Goal: Register for event/course

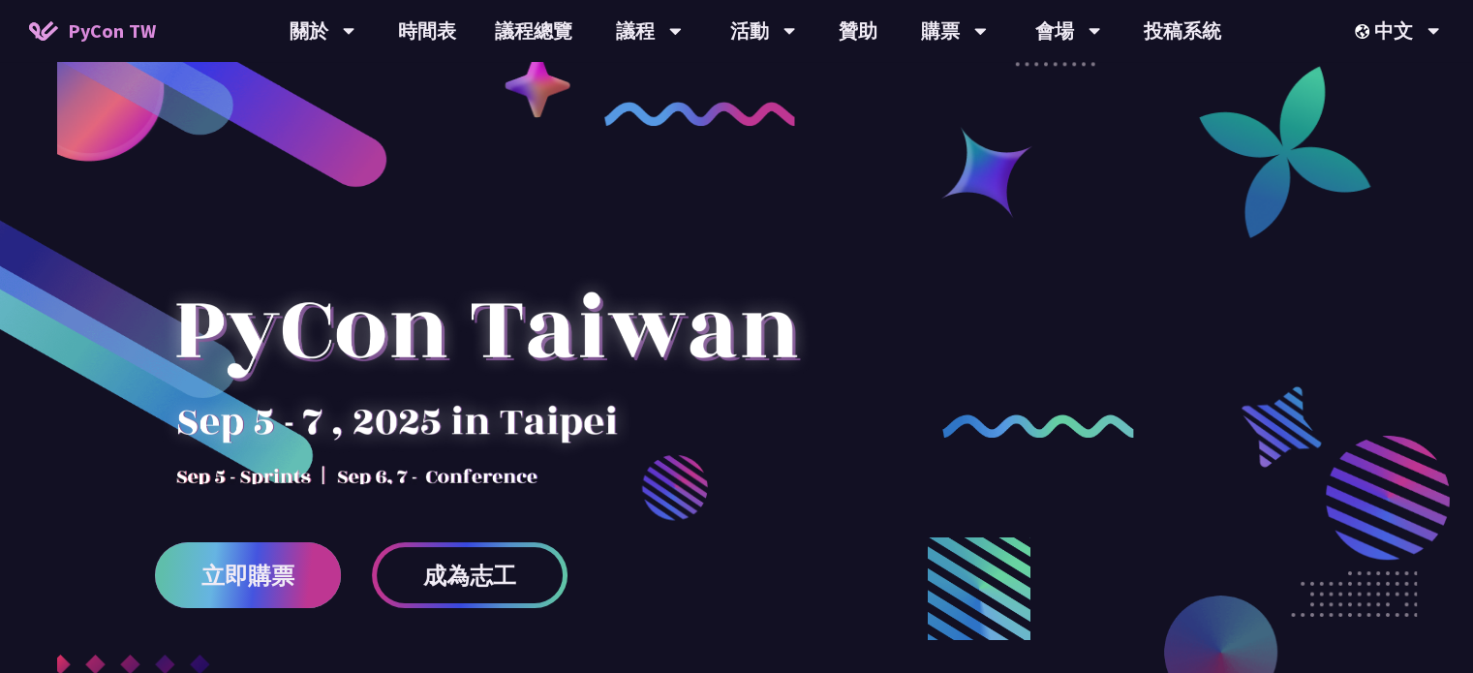
click at [267, 596] on link "立即購票" at bounding box center [248, 575] width 186 height 66
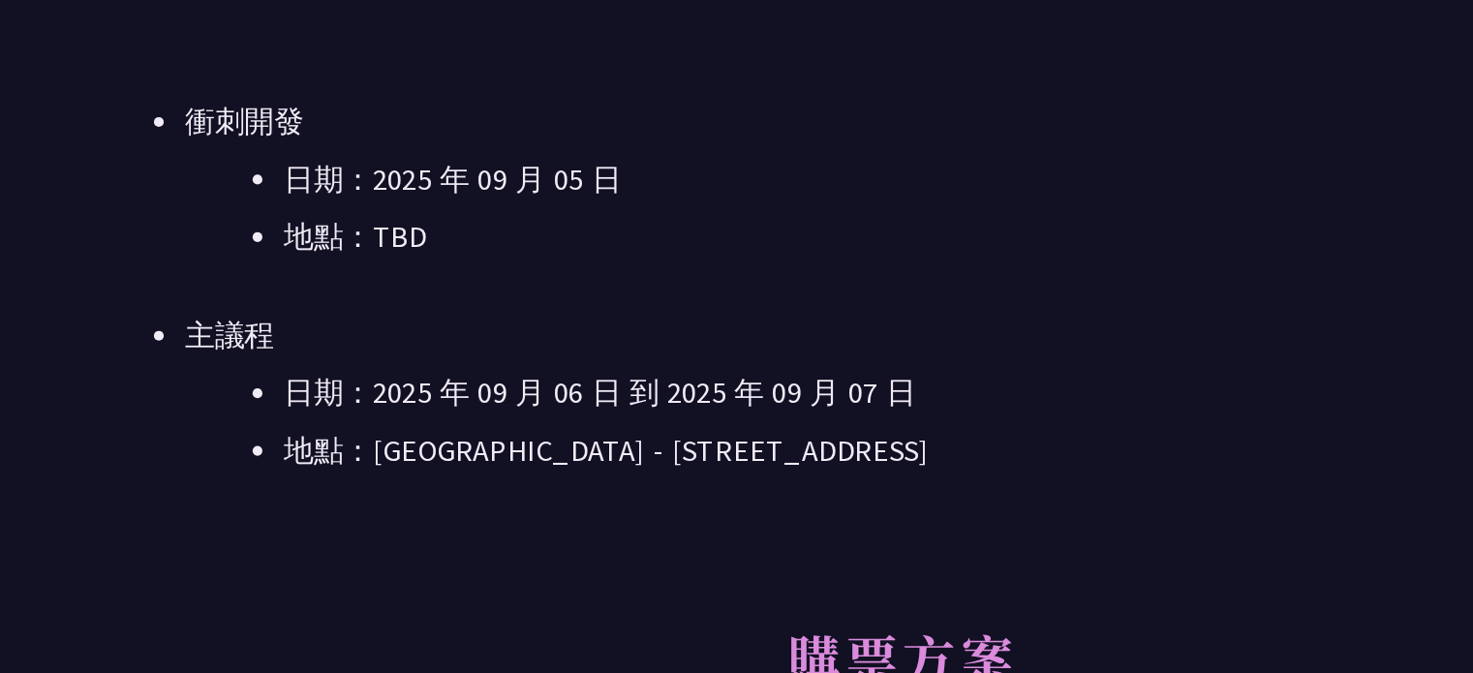
scroll to position [573, 0]
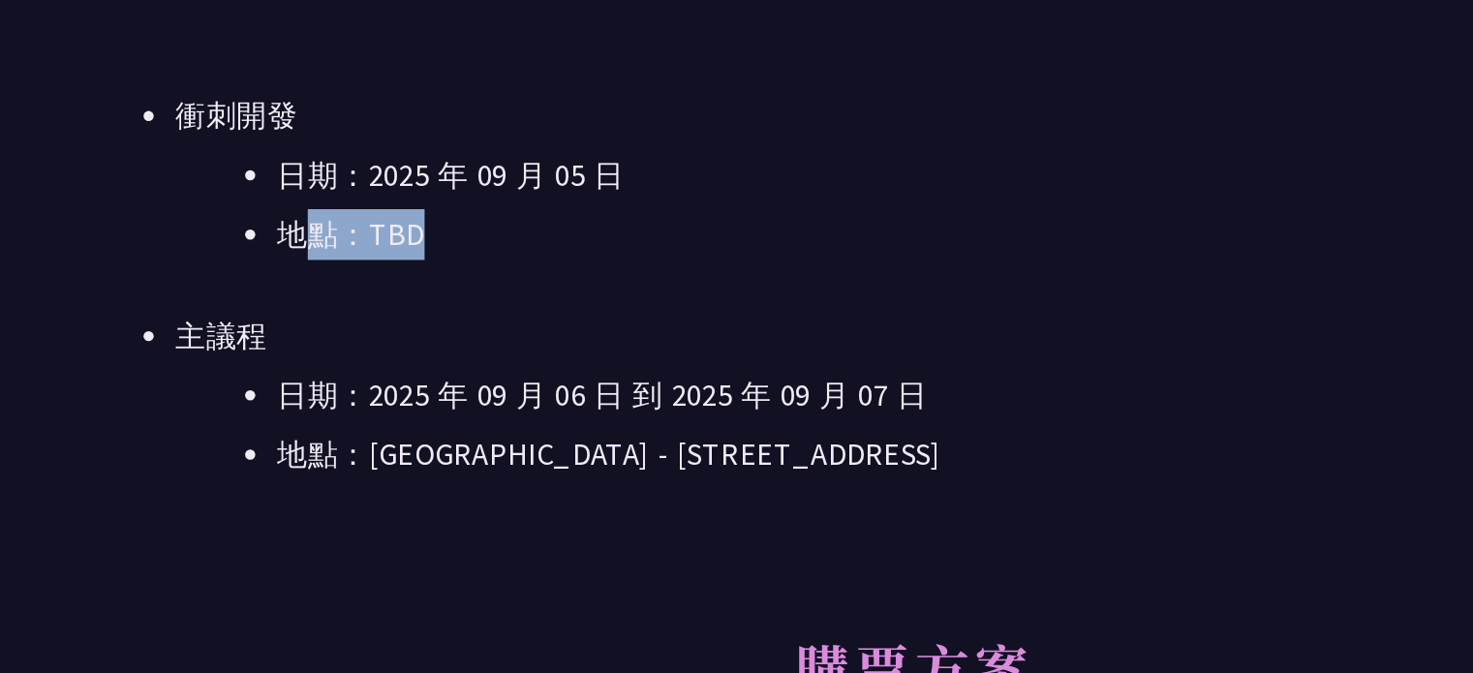
drag, startPoint x: 453, startPoint y: 267, endPoint x: 391, endPoint y: 270, distance: 62.0
click at [391, 270] on li "地點：TBD" at bounding box center [765, 264] width 787 height 29
click at [726, 331] on li "主議程 日期：[DATE] 到 [DATE] 地點：[GEOGRAPHIC_DATA] - ​[STREET_ADDRESS]" at bounding box center [736, 356] width 845 height 97
drag, startPoint x: 836, startPoint y: 383, endPoint x: 273, endPoint y: 200, distance: 591.4
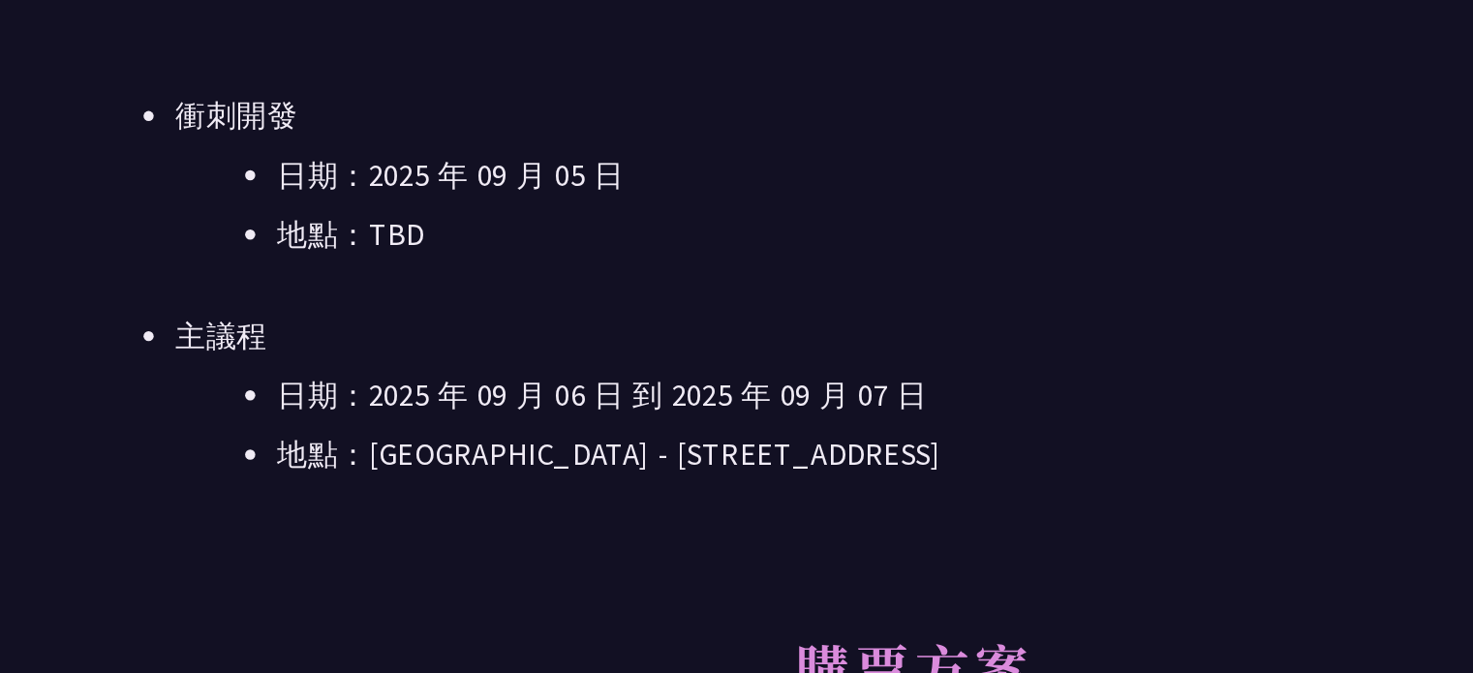
click at [660, 333] on li "主議程 日期：[DATE] 到 [DATE] 地點：[GEOGRAPHIC_DATA] - ​[STREET_ADDRESS]" at bounding box center [736, 356] width 845 height 97
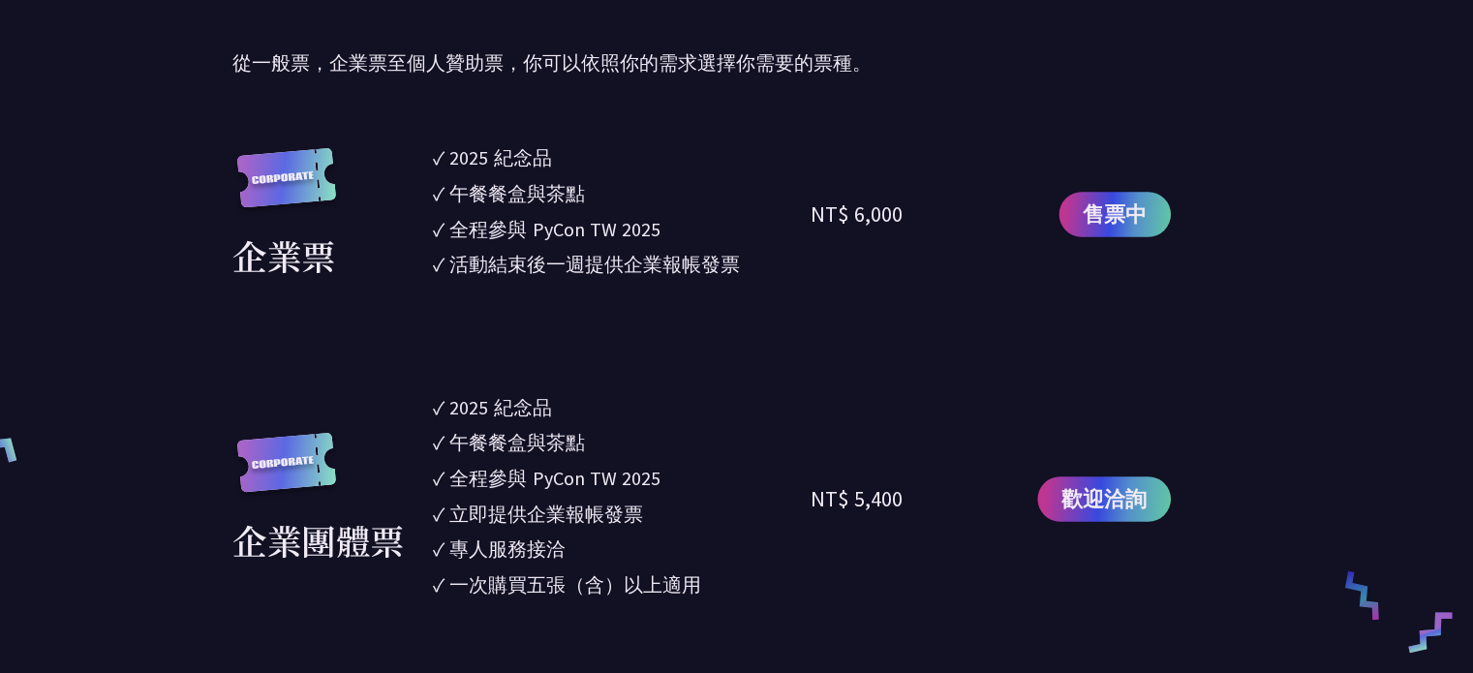
scroll to position [1076, 0]
drag, startPoint x: 836, startPoint y: 571, endPoint x: 479, endPoint y: 370, distance: 409.4
click at [1051, 283] on div "售票中" at bounding box center [1081, 236] width 155 height 128
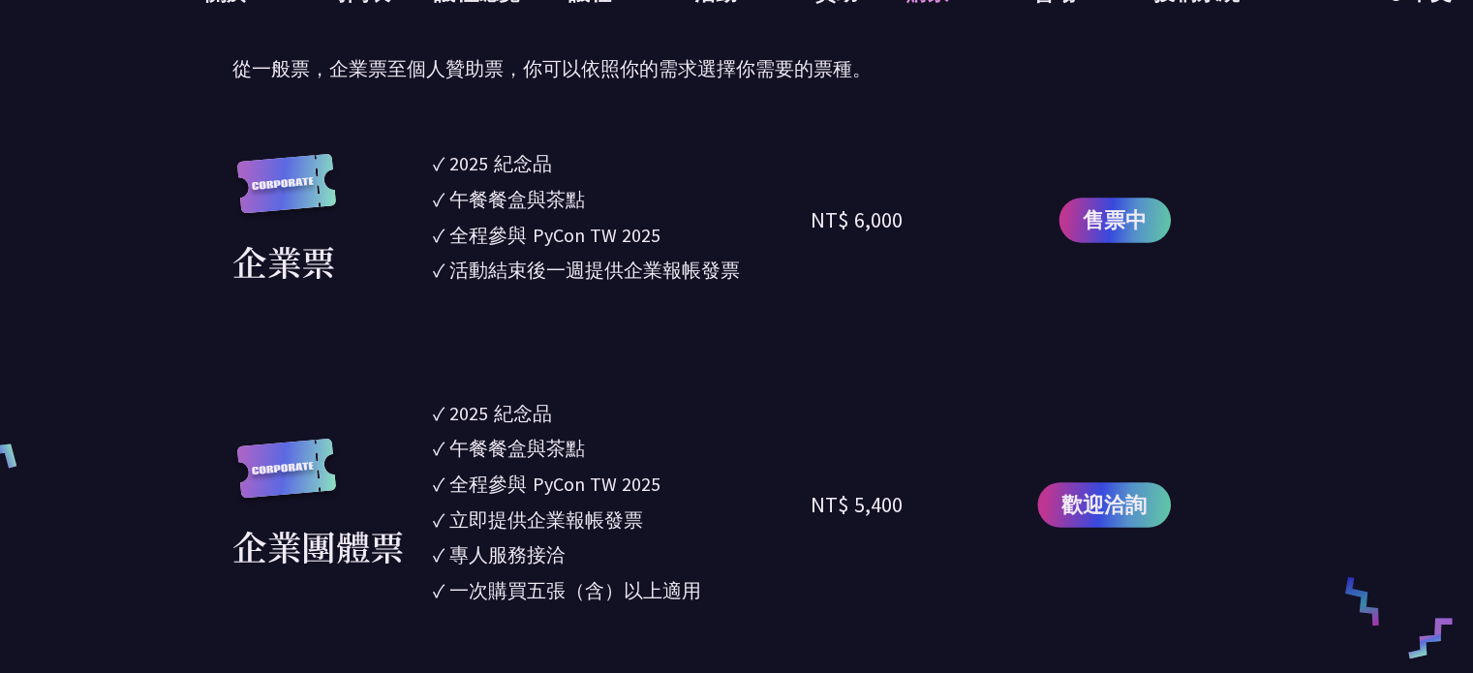
drag, startPoint x: 842, startPoint y: 300, endPoint x: 504, endPoint y: 177, distance: 359.7
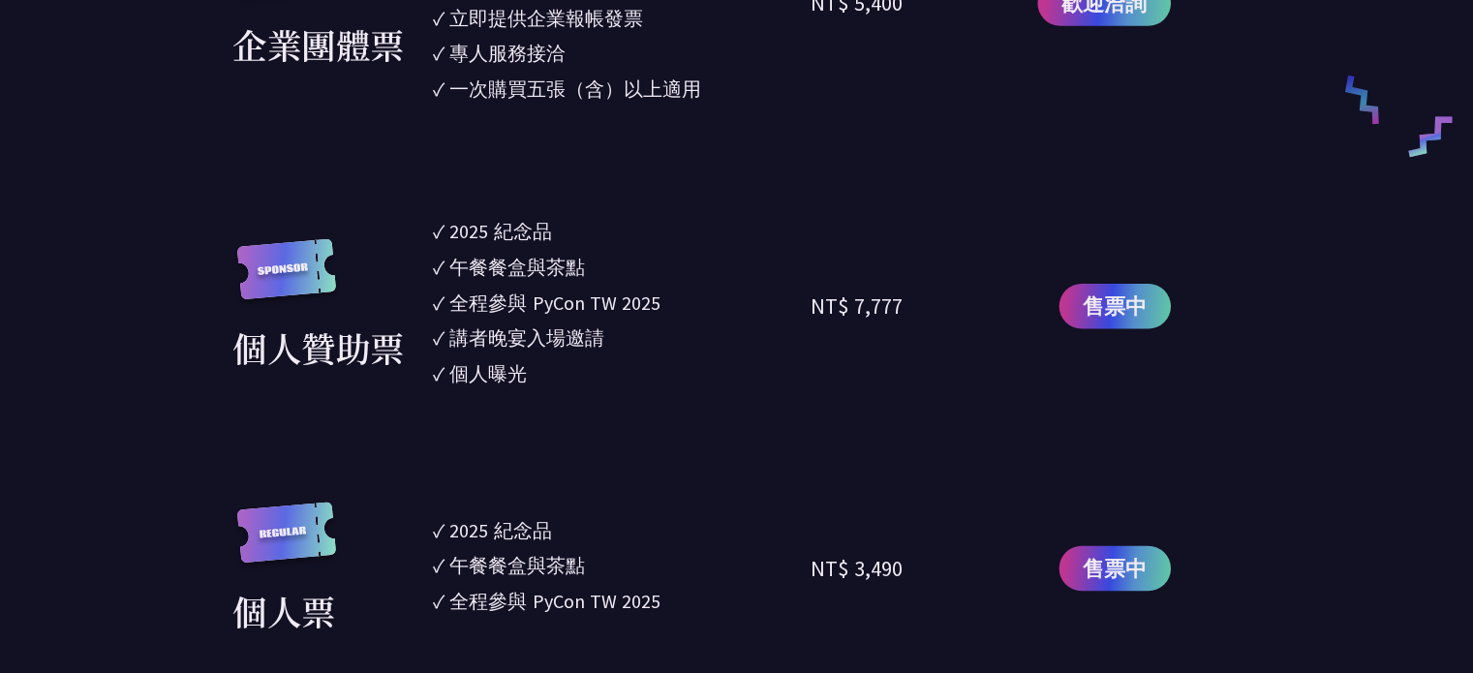
scroll to position [1500, 0]
drag, startPoint x: 760, startPoint y: 412, endPoint x: 497, endPoint y: 270, distance: 299.0
click at [497, 270] on ul "✓ 2025 [PERSON_NAME]✓ 午餐餐盒與茶點 ✓ 全程參與 PyCon TW 2025 ✓ 講者晚宴入場邀請 ✓ 個人曝光" at bounding box center [664, 342] width 341 height 160
click at [723, 457] on section "企業票 ✓ 2025 紀念品 ✓ 午餐餐盒與茶點 ✓ 全程參與 PyCon TW 2025 ✓ 活動結束後一週提供企業報帳發票 NT$ 6,000 售票中 企…" at bounding box center [736, 415] width 845 height 1333
drag, startPoint x: 653, startPoint y: 398, endPoint x: 473, endPoint y: 262, distance: 225.5
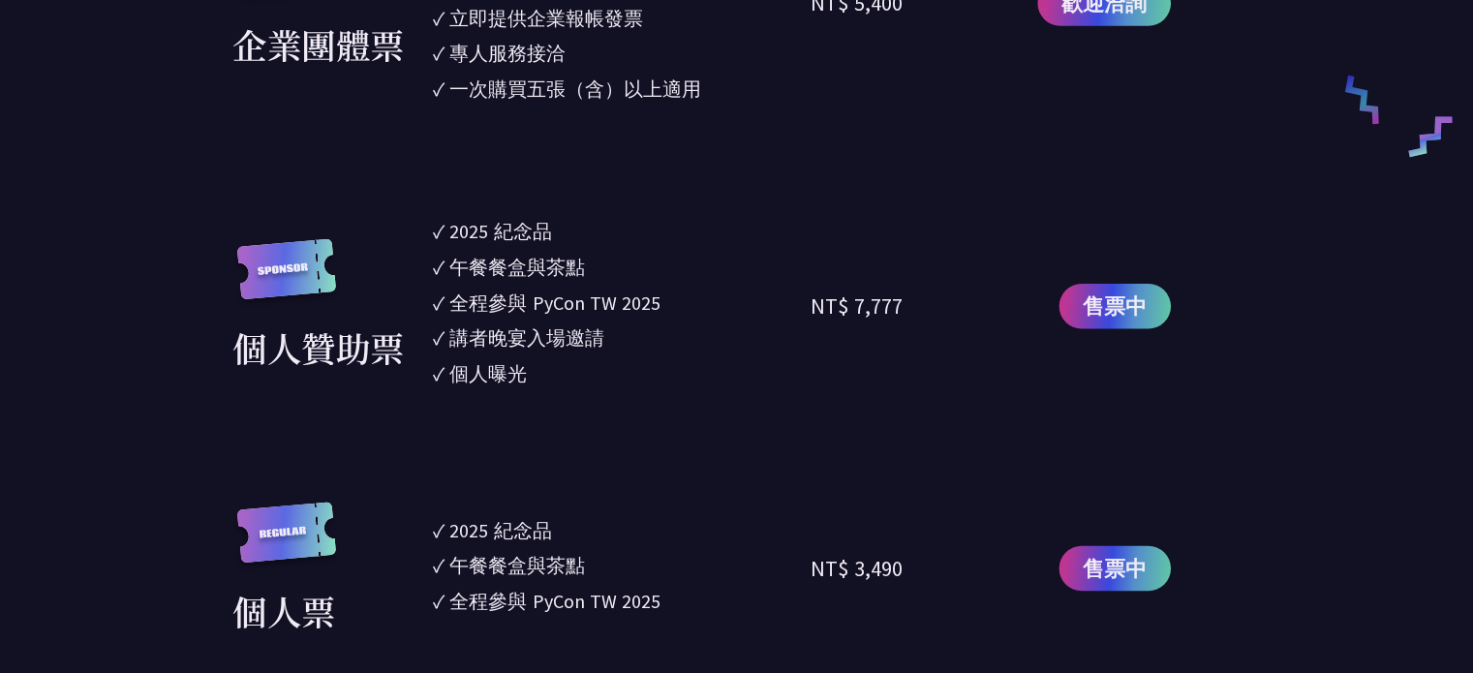
click at [473, 262] on div "個人贊助票 ✓ 2025 [PERSON_NAME]✓ 午餐餐盒與茶點 ✓ 全程參與 PyCon TW 2025 ✓ 講者晚宴入場邀請 ✓ 個人曝光 NT$ …" at bounding box center [736, 342] width 845 height 160
click at [725, 465] on section "企業票 ✓ 2025 紀念品 ✓ 午餐餐盒與茶點 ✓ 全程參與 PyCon TW 2025 ✓ 活動結束後一週提供企業報帳發票 NT$ 6,000 售票中 企…" at bounding box center [736, 415] width 845 height 1333
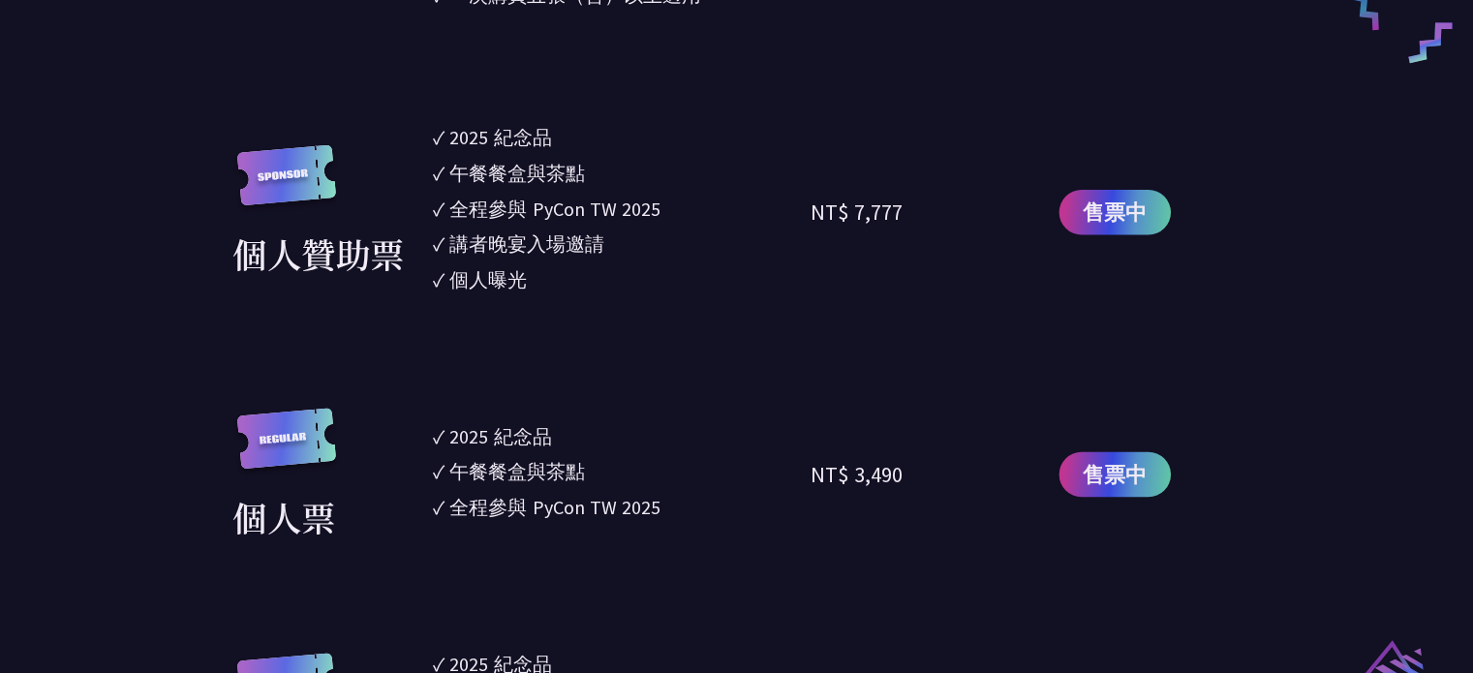
scroll to position [1585, 0]
drag, startPoint x: 862, startPoint y: 528, endPoint x: 464, endPoint y: 458, distance: 404.1
click at [464, 458] on div "個人票 ✓ 2025 紀念品 ✓ 午餐餐盒與茶點 ✓ 全程參與 PyCon TW 2025 NT$ 3,490 售票中" at bounding box center [736, 494] width 845 height 121
click at [826, 539] on ul "✓ 2025 [PERSON_NAME]✓ 午餐餐盒與茶點 ✓ 全程參與 PyCon TW 2025" at bounding box center [664, 494] width 341 height 121
drag, startPoint x: 757, startPoint y: 523, endPoint x: 498, endPoint y: 463, distance: 266.4
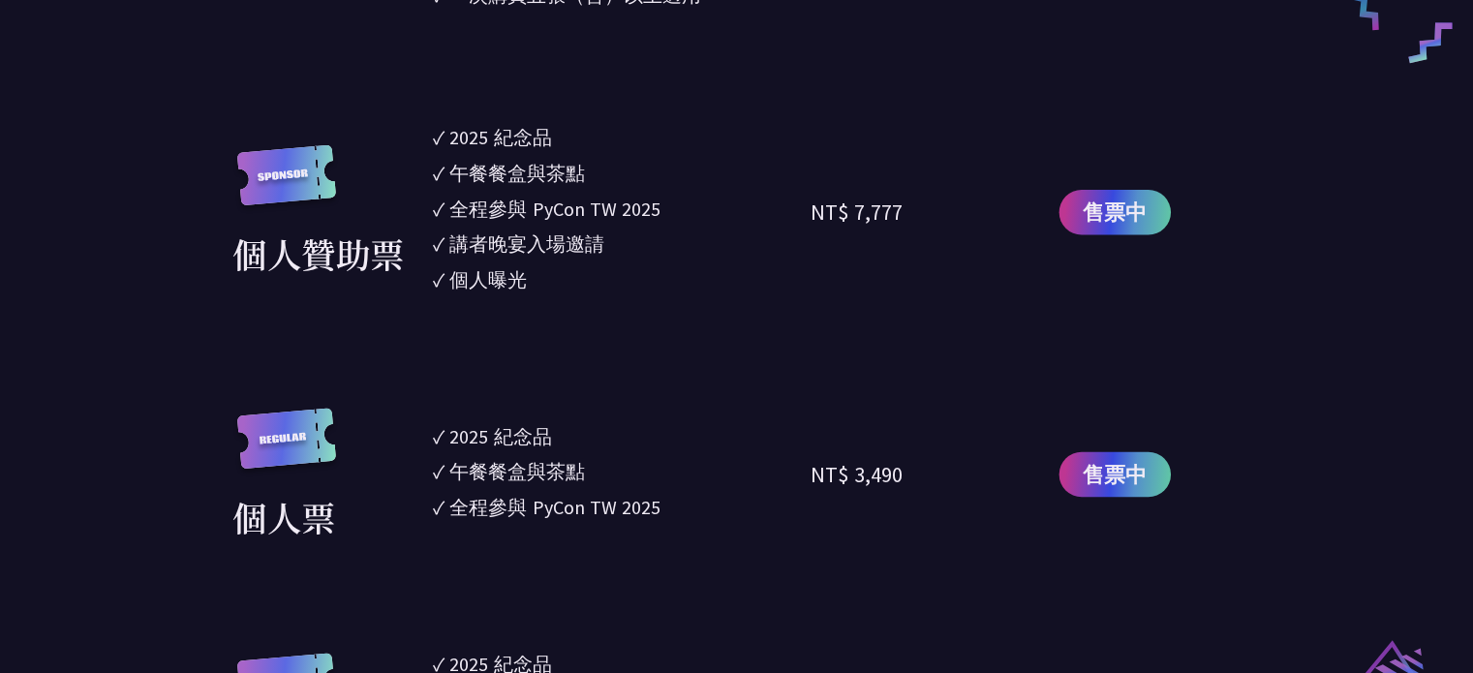
click at [498, 463] on ul "✓ 2025 [PERSON_NAME]✓ 午餐餐盒與茶點 ✓ 全程參與 PyCon TW 2025" at bounding box center [664, 494] width 341 height 121
click at [482, 458] on div "個人票" at bounding box center [399, 494] width 170 height 121
drag, startPoint x: 619, startPoint y: 478, endPoint x: 754, endPoint y: 521, distance: 142.1
click at [754, 521] on div "個人票 ✓ 2025 紀念品 ✓ 午餐餐盒與茶點 ✓ 全程參與 PyCon TW 2025 NT$ 3,490 售票中" at bounding box center [736, 494] width 845 height 121
click at [725, 570] on section "企業票 ✓ 2025 紀念品 ✓ 午餐餐盒與茶點 ✓ 全程參與 PyCon TW 2025 ✓ 活動結束後一週提供企業報帳發票 NT$ 6,000 售票中 企…" at bounding box center [736, 330] width 845 height 1333
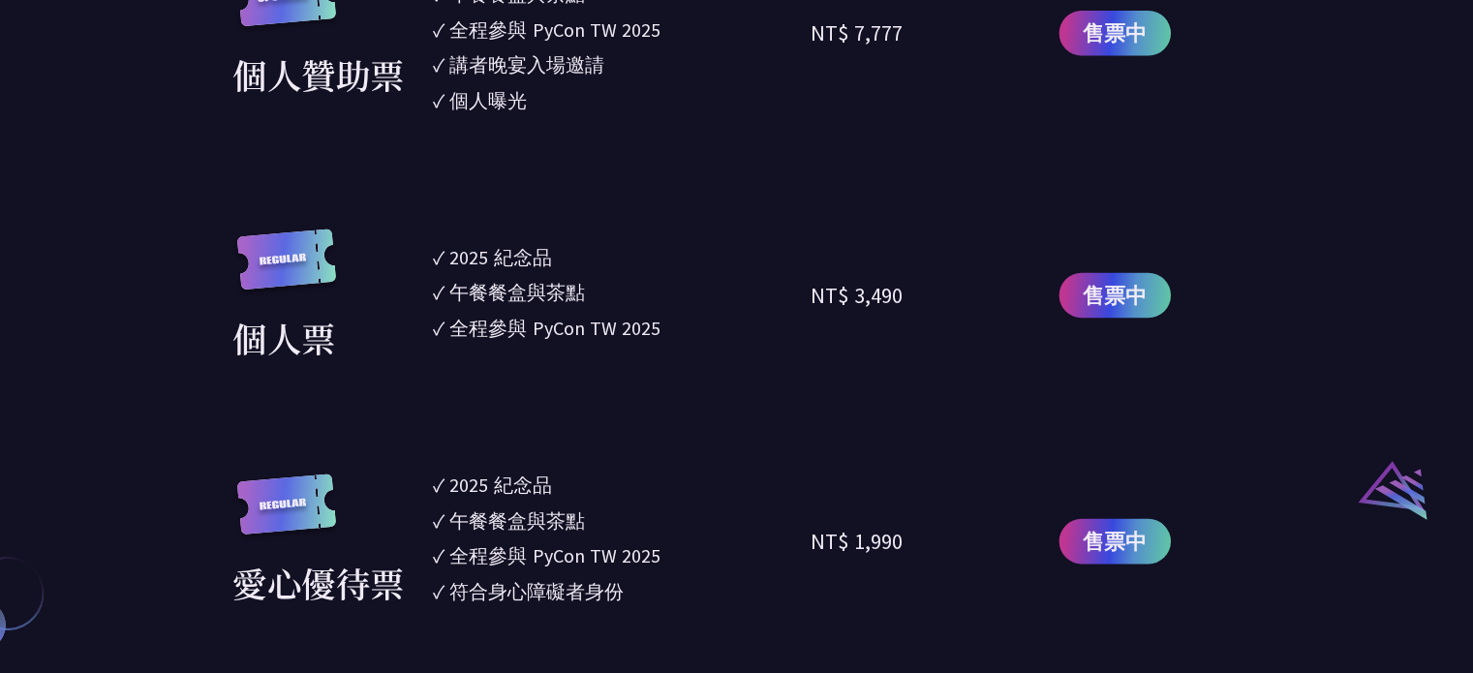
scroll to position [1746, 0]
drag, startPoint x: 721, startPoint y: 605, endPoint x: 455, endPoint y: 497, distance: 286.7
click at [455, 497] on div "愛心優待票 ✓ 2025 [PERSON_NAME]✓ 午餐餐盒與茶點 ✓ 全程參與 PyCon TW 2025 ✓ 符合身心障礙者身份 NT$ 1,990 …" at bounding box center [736, 555] width 845 height 128
click at [725, 592] on li "✓ 符合身心障礙者身份" at bounding box center [664, 600] width 341 height 26
click at [678, 606] on li "✓ 符合身心障礙者身份" at bounding box center [664, 600] width 341 height 26
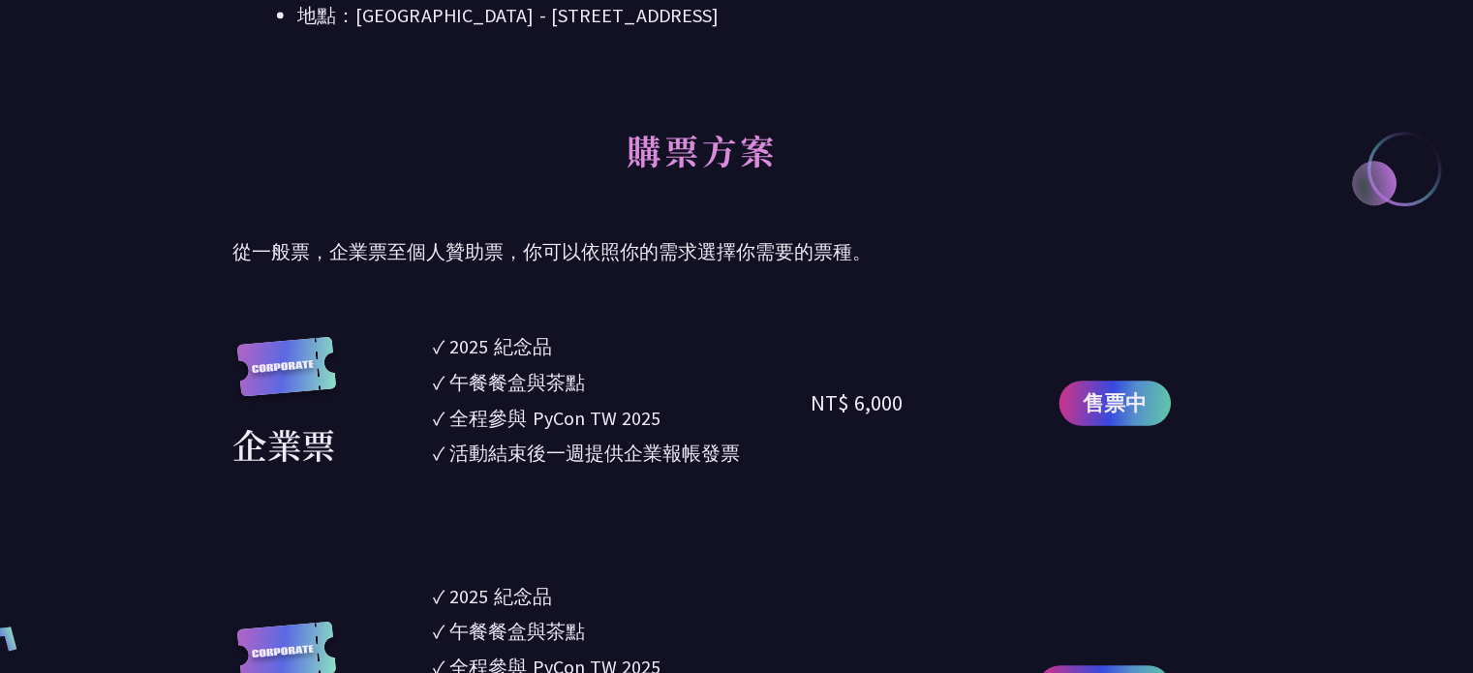
scroll to position [884, 0]
drag, startPoint x: 760, startPoint y: 480, endPoint x: 487, endPoint y: 356, distance: 299.9
click at [902, 471] on div "NT$ 6,000" at bounding box center [919, 429] width 170 height 128
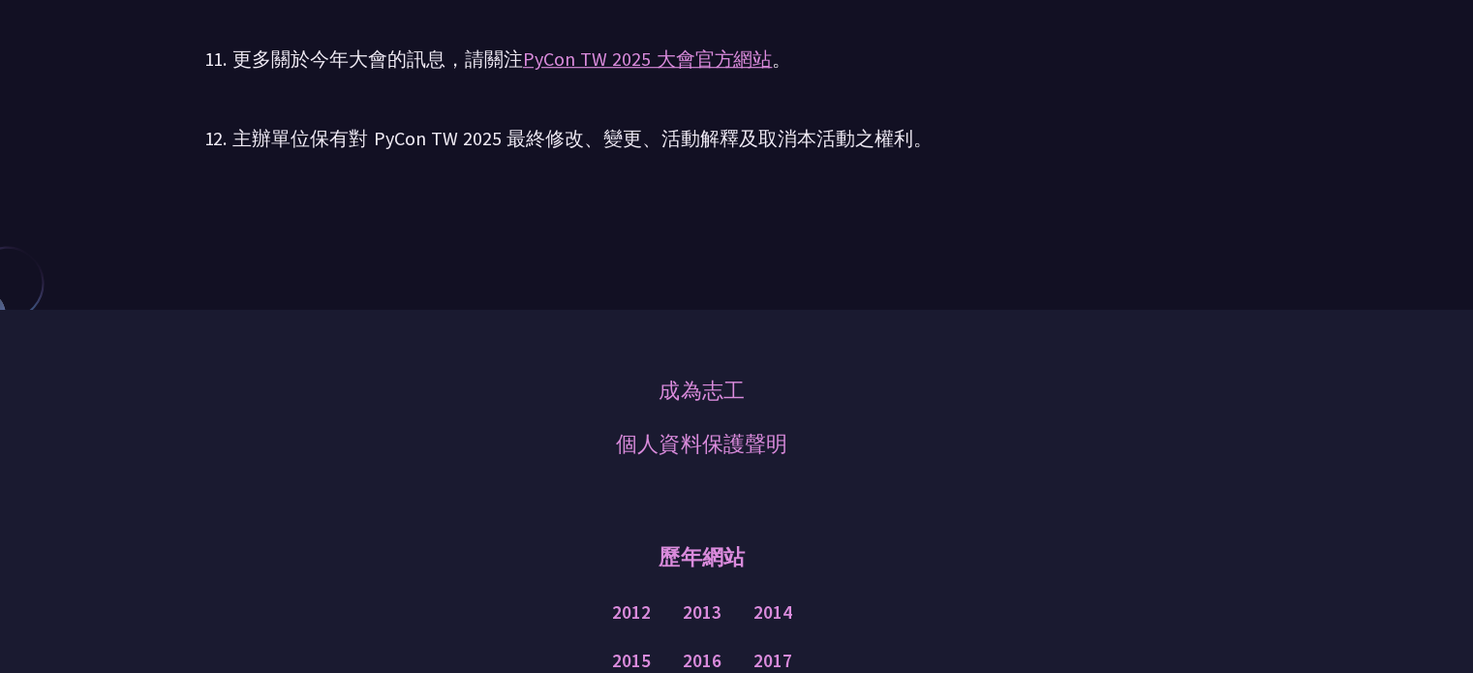
scroll to position [4518, 0]
